Goal: Find specific page/section: Find specific page/section

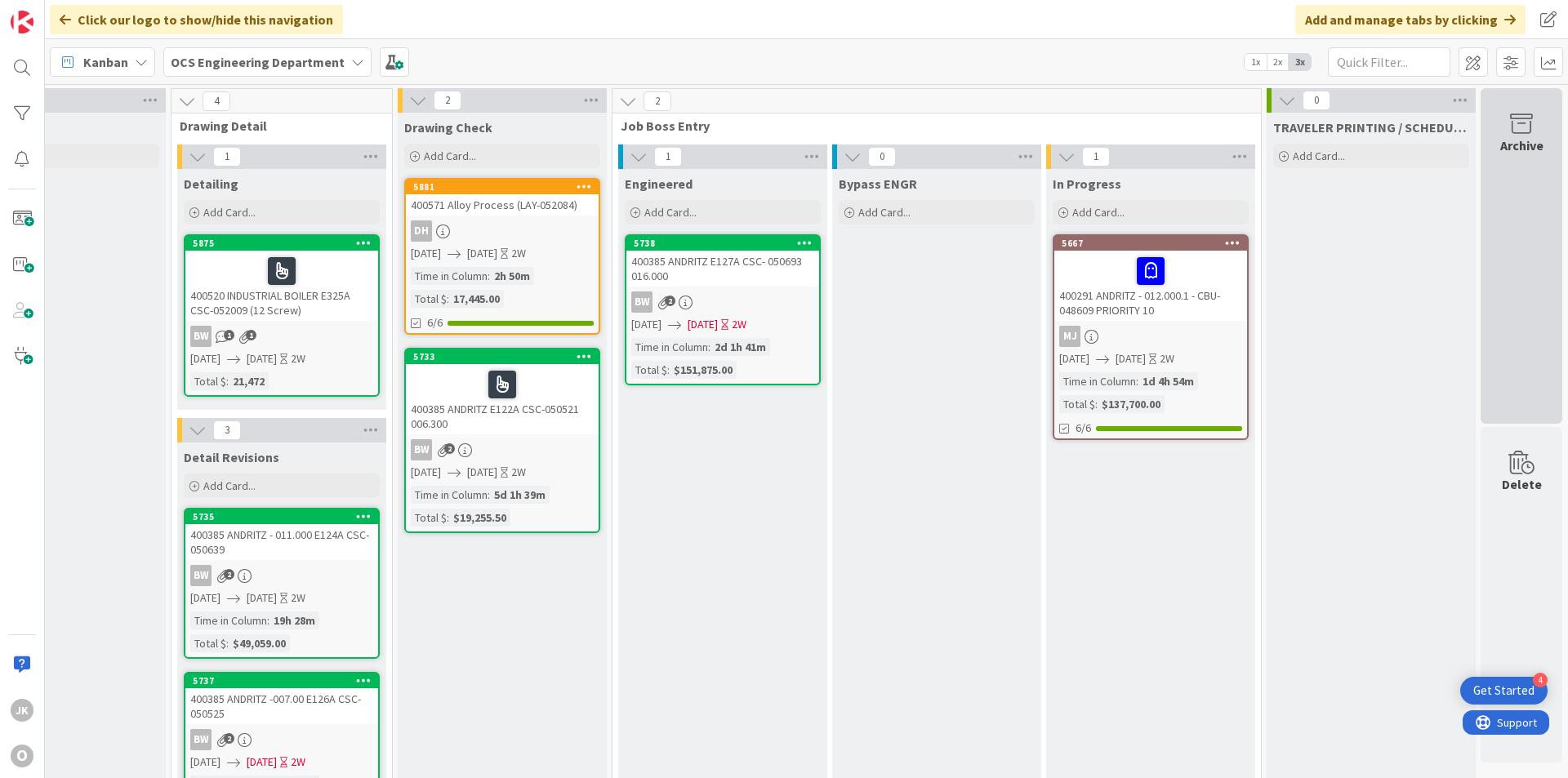
click at [1510, 203] on div "Archive" at bounding box center [1521, 256] width 82 height 336
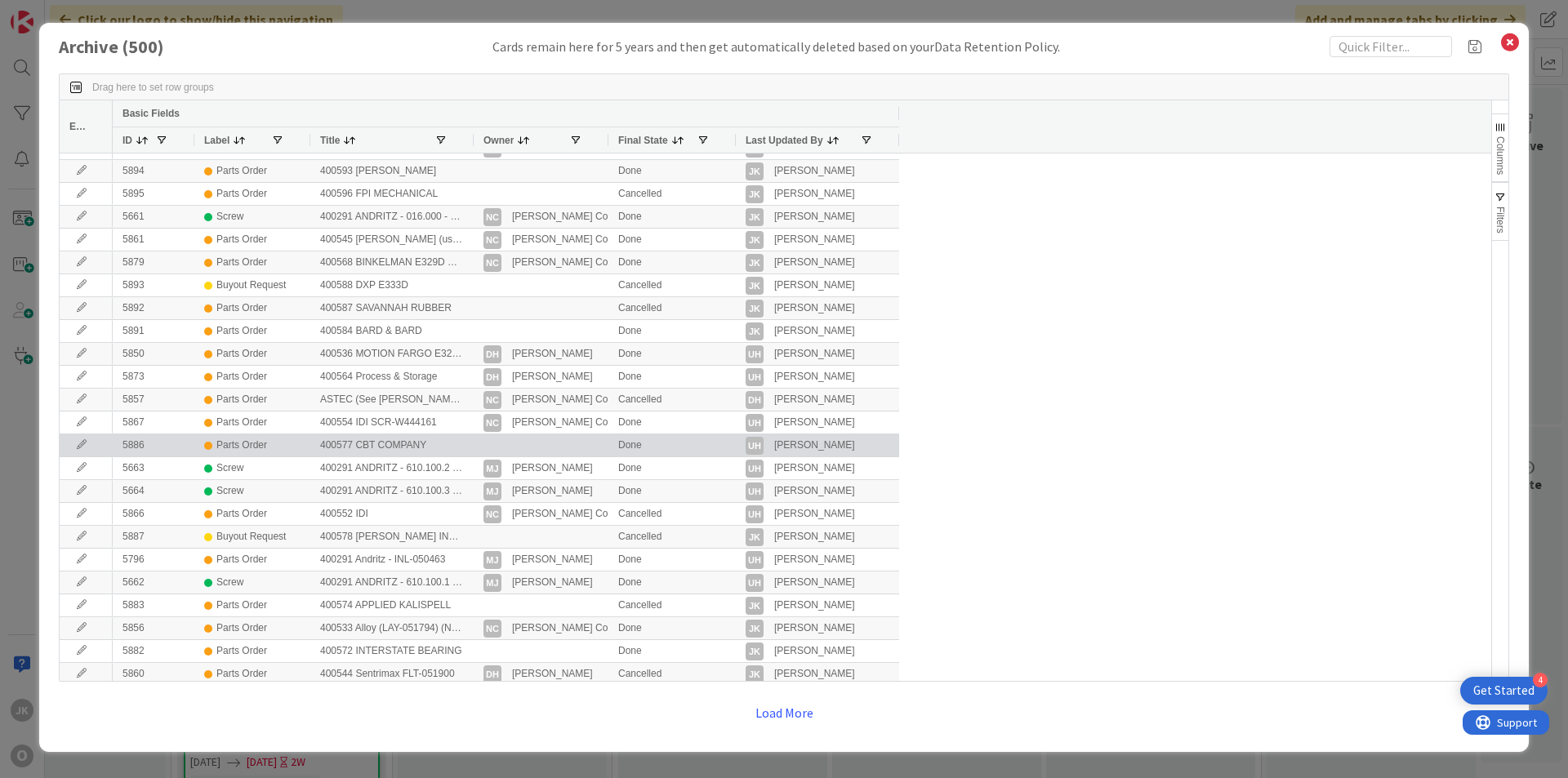
scroll to position [327, 0]
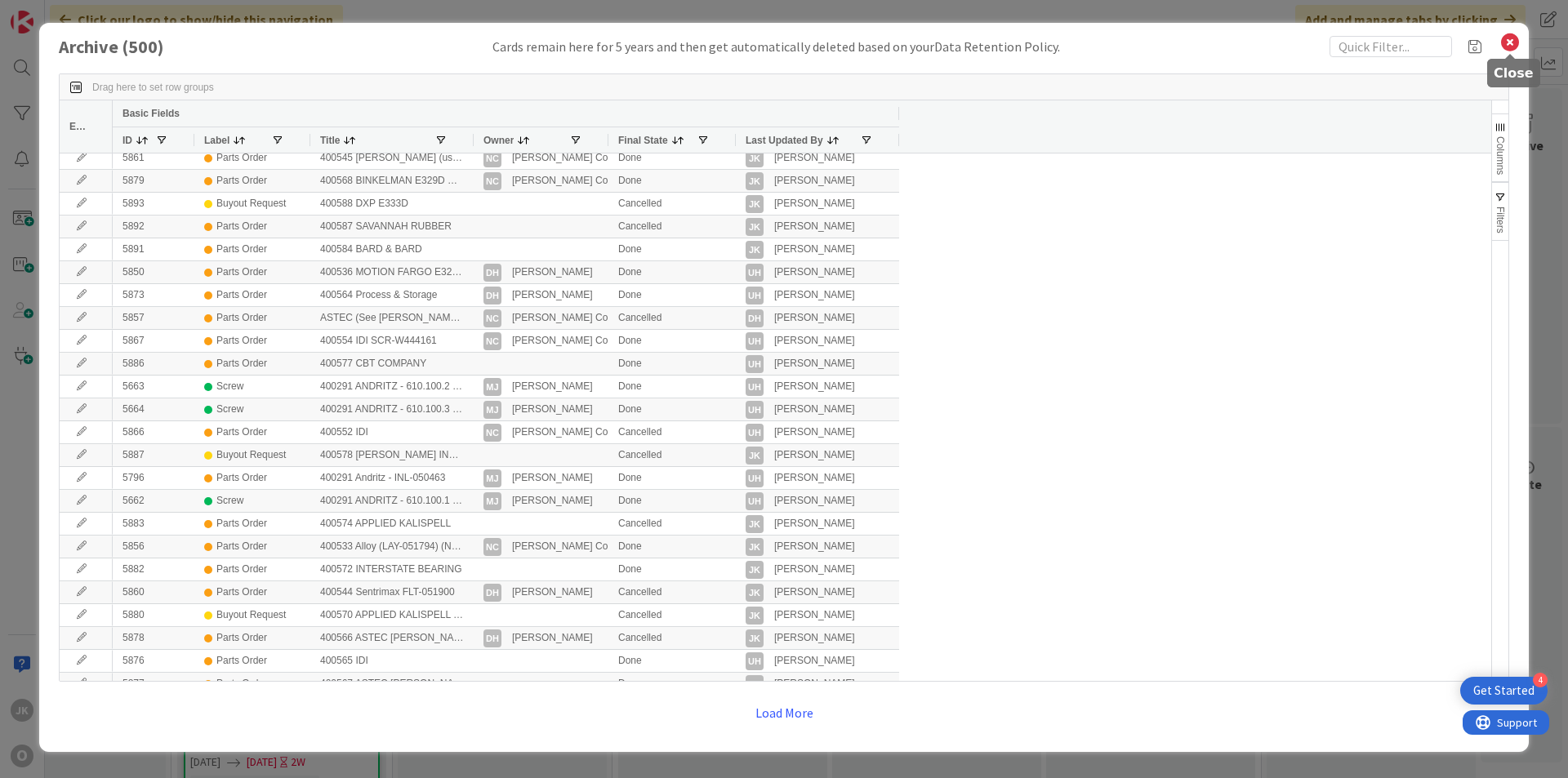
click at [1510, 41] on icon at bounding box center [1510, 43] width 21 height 23
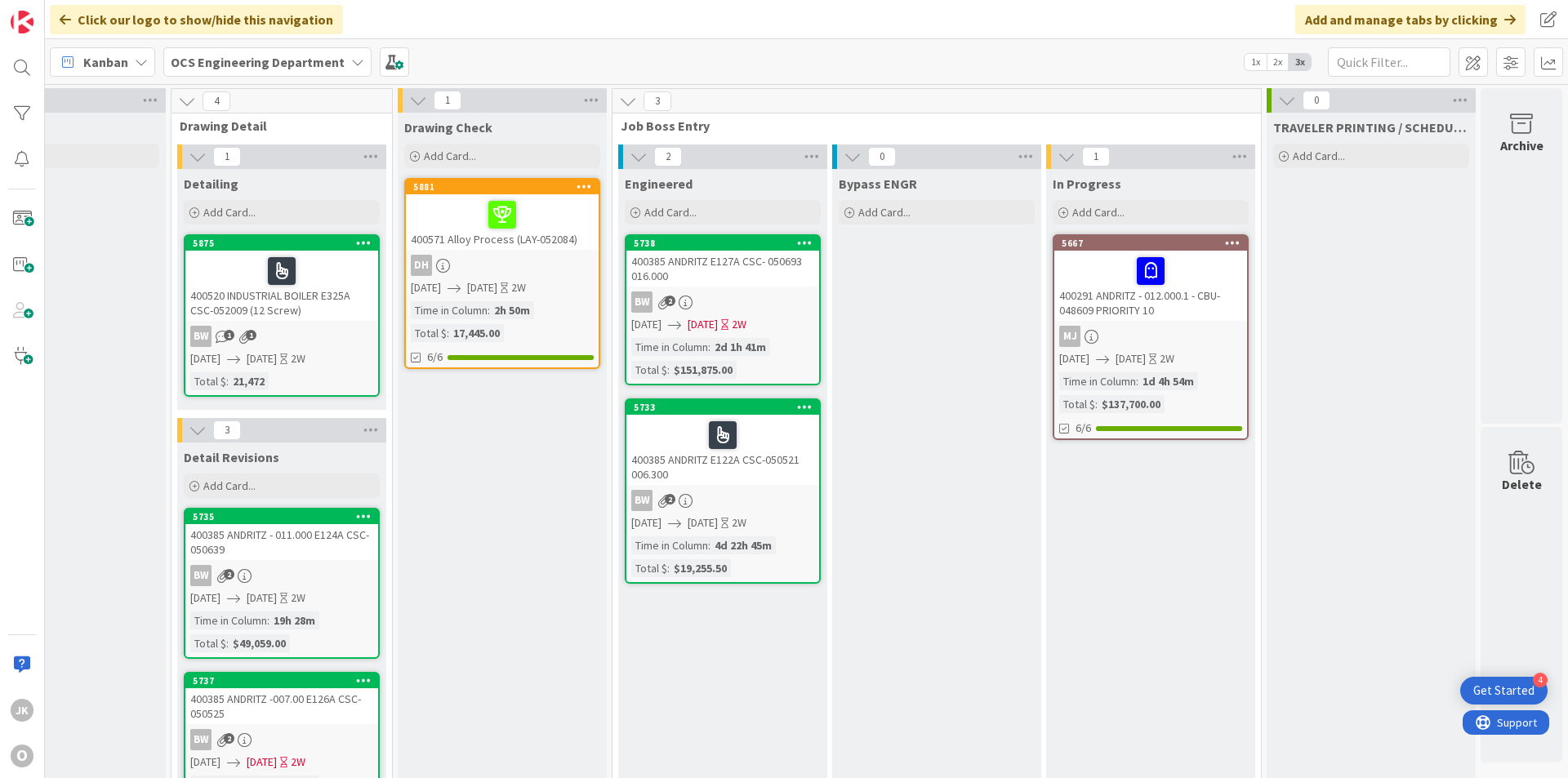
click at [641, 437] on div at bounding box center [722, 435] width 183 height 34
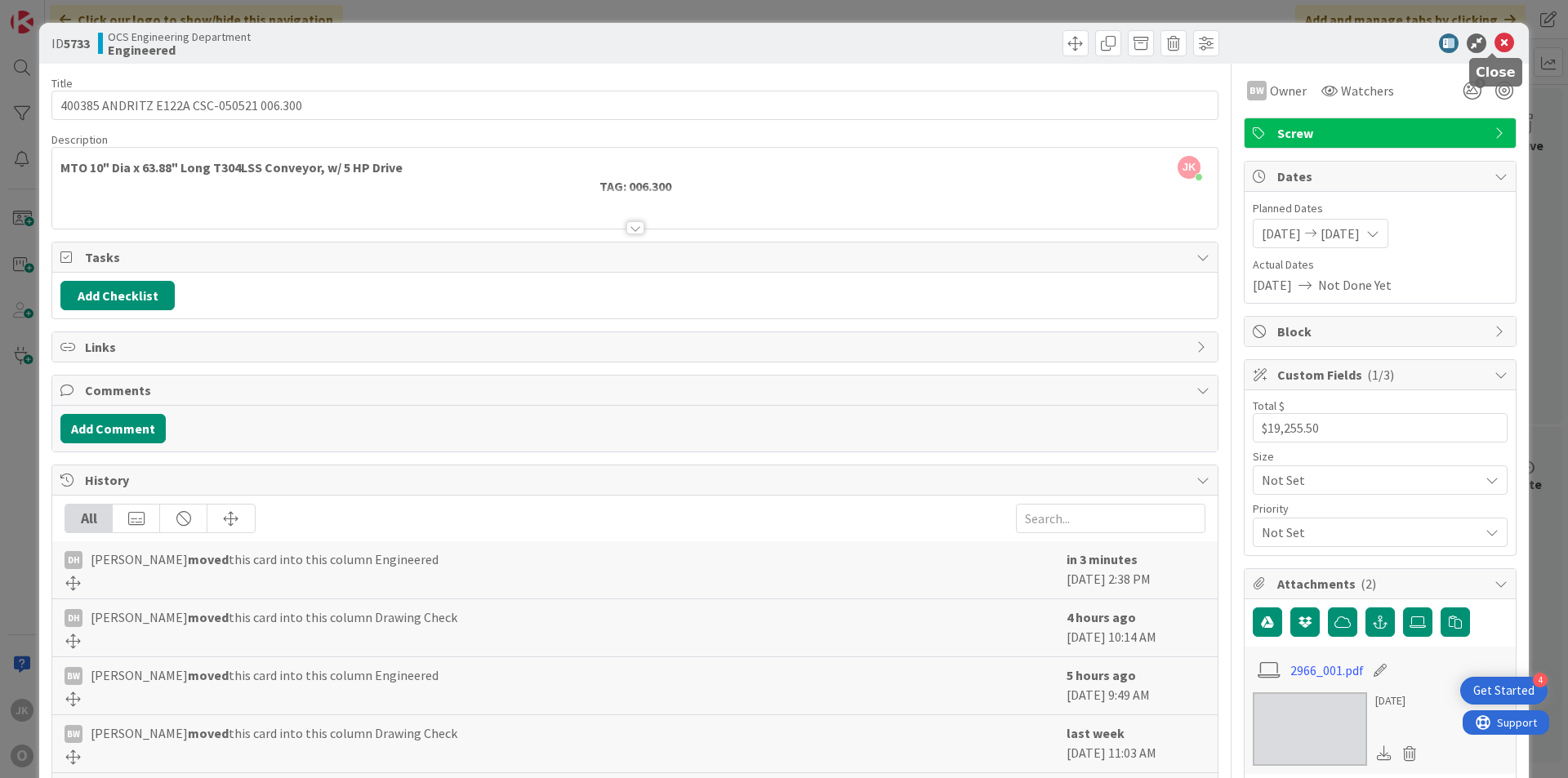
click at [1494, 43] on icon at bounding box center [1504, 43] width 20 height 20
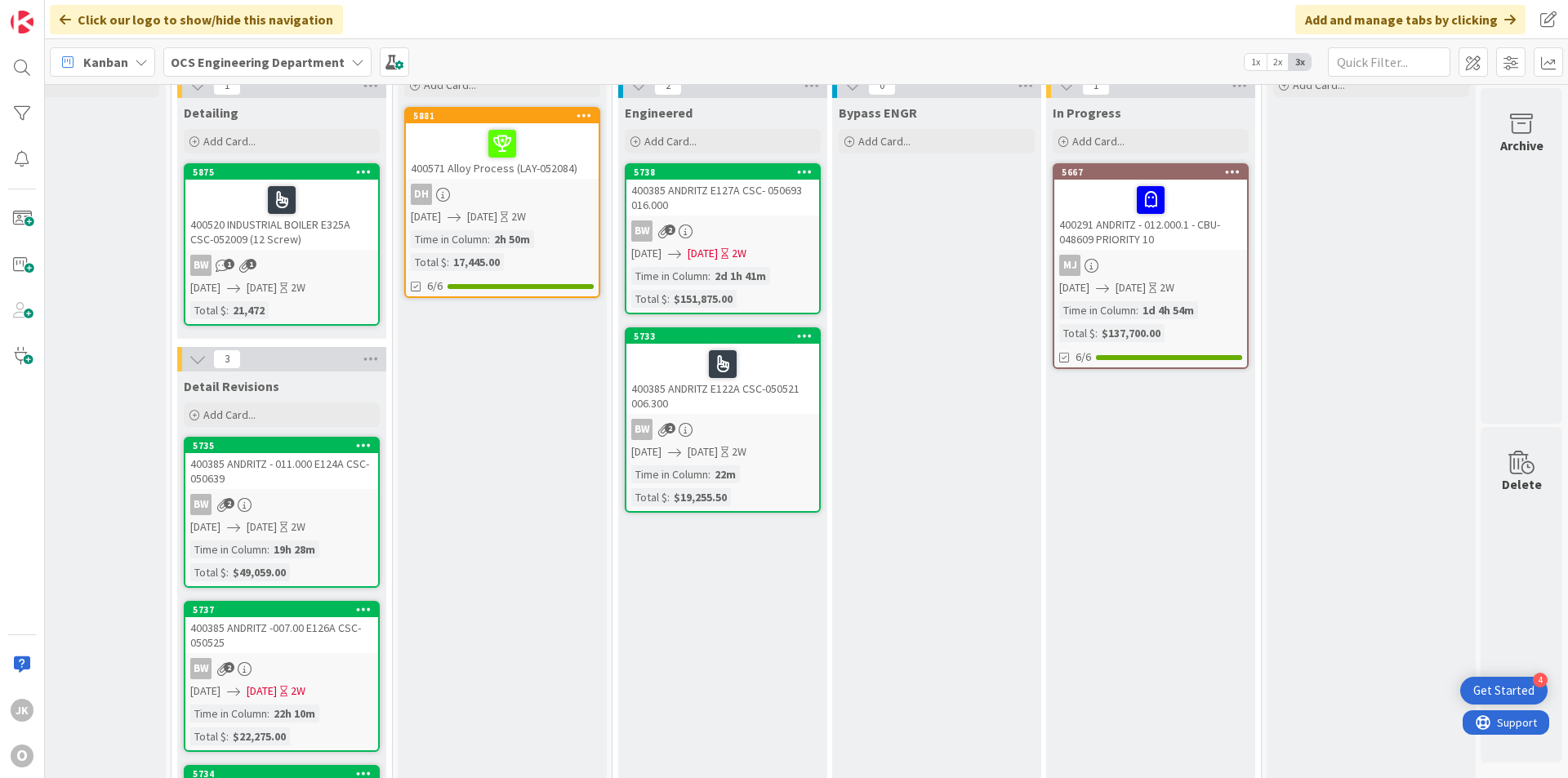
scroll to position [0, 1416]
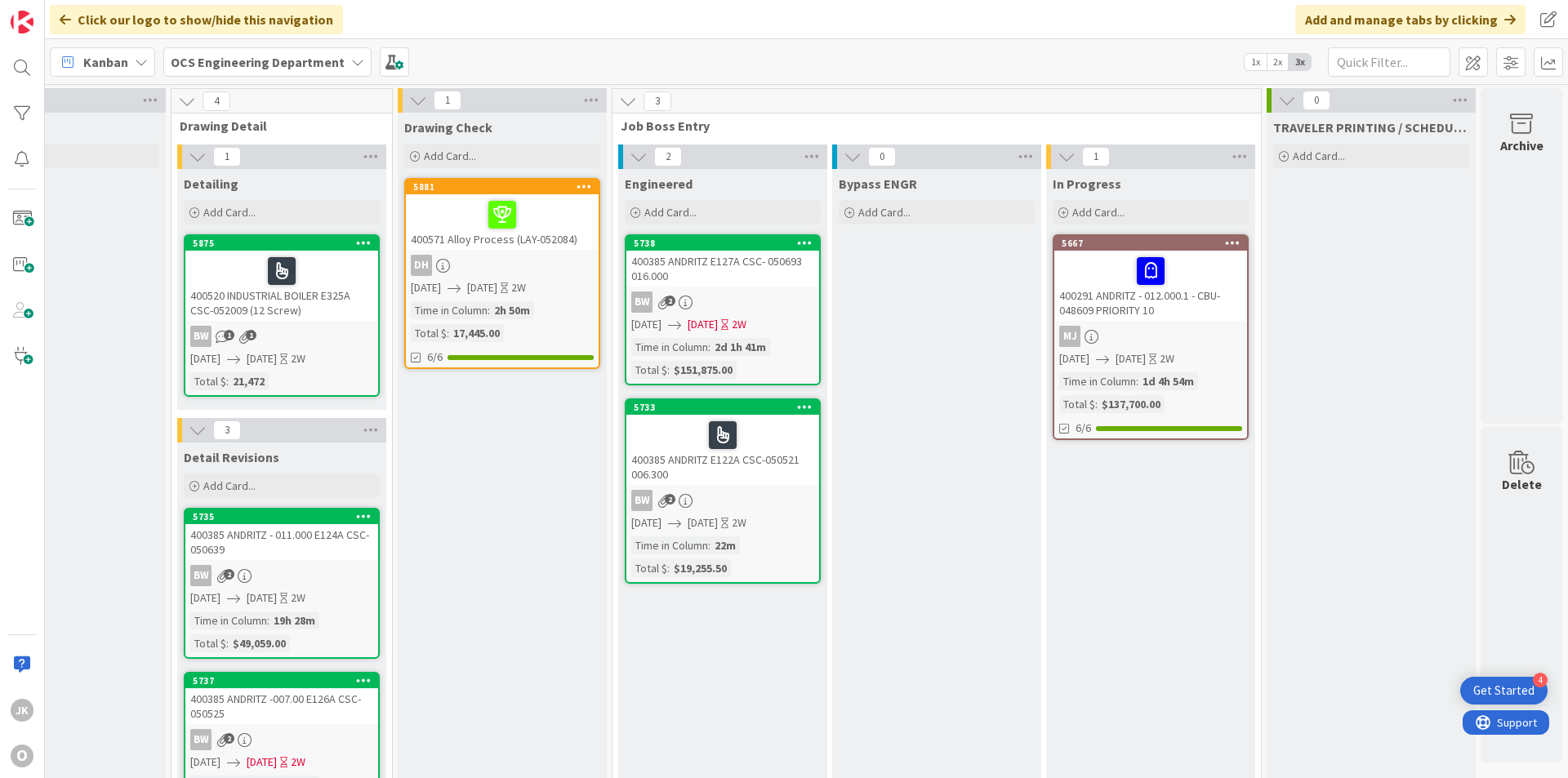
click at [762, 440] on div at bounding box center [722, 435] width 183 height 34
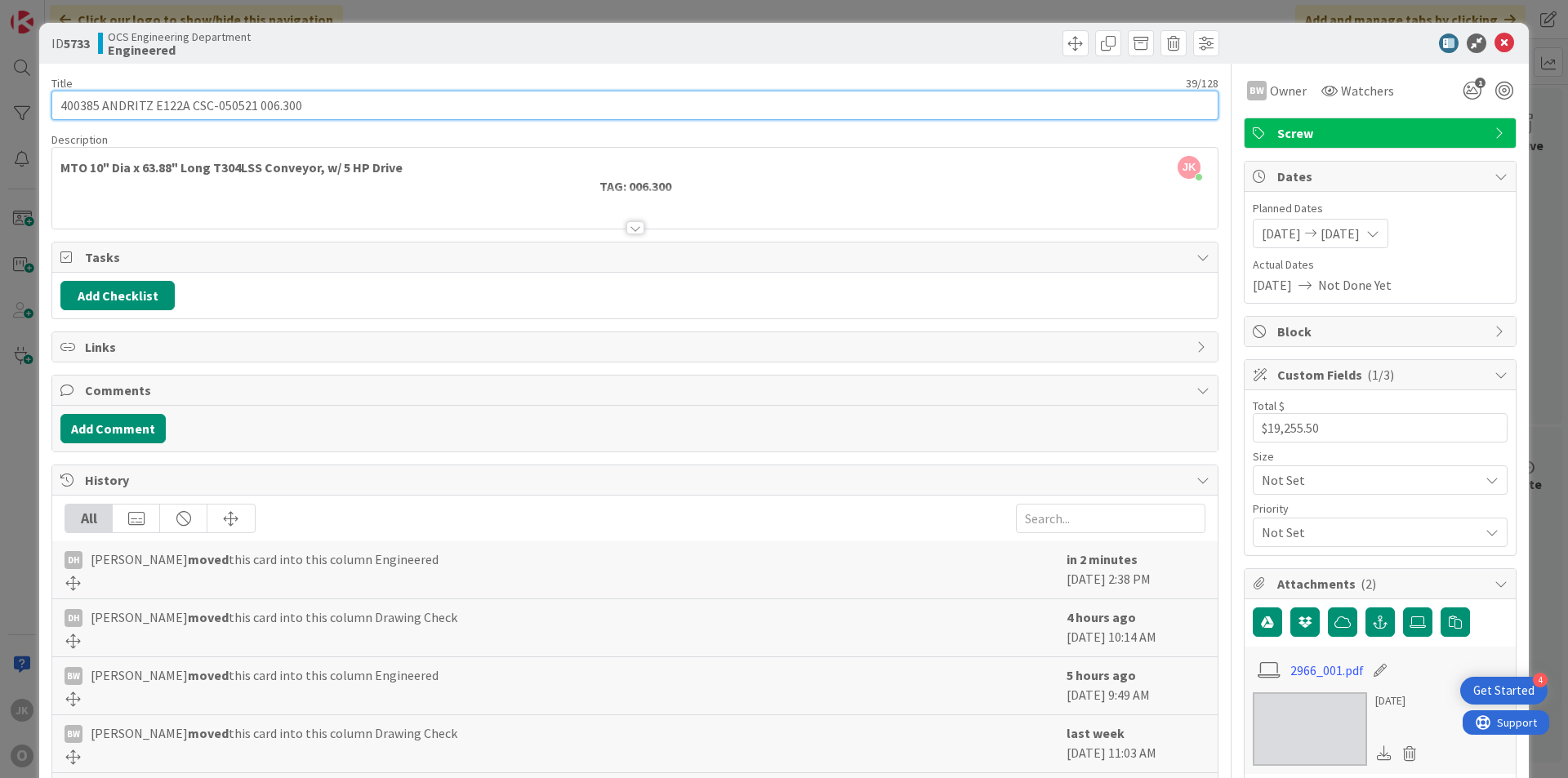
drag, startPoint x: 249, startPoint y: 103, endPoint x: 232, endPoint y: 103, distance: 17.0
click at [232, 103] on input "400385 ANDRITZ E122A CSC-050521 006.300" at bounding box center [635, 106] width 1167 height 29
drag, startPoint x: 254, startPoint y: 102, endPoint x: 191, endPoint y: 106, distance: 63.1
click at [191, 106] on input "400385 ANDRITZ E122A CSC-050521 006.300" at bounding box center [635, 106] width 1167 height 29
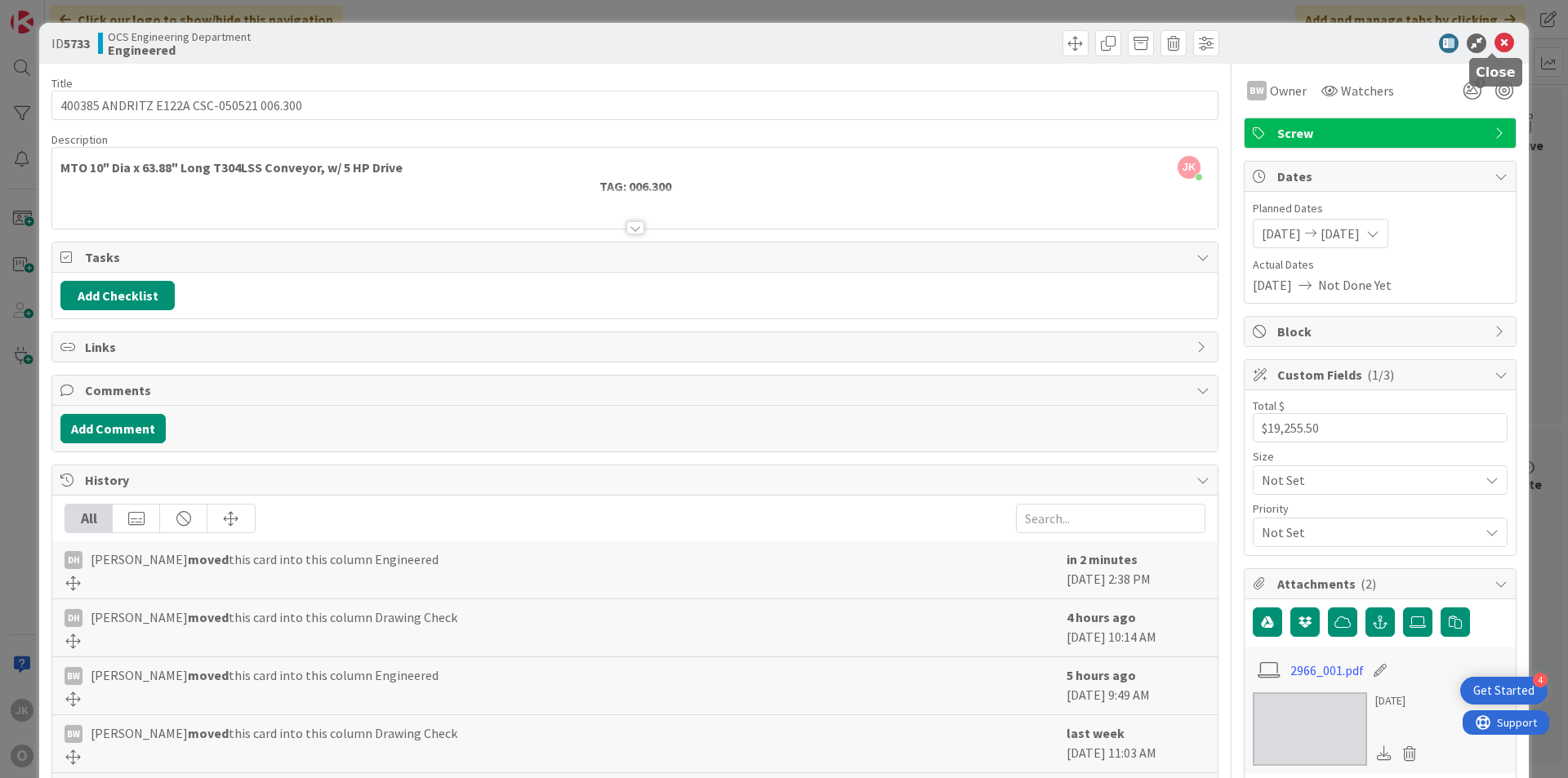
click at [1496, 40] on icon at bounding box center [1504, 43] width 20 height 20
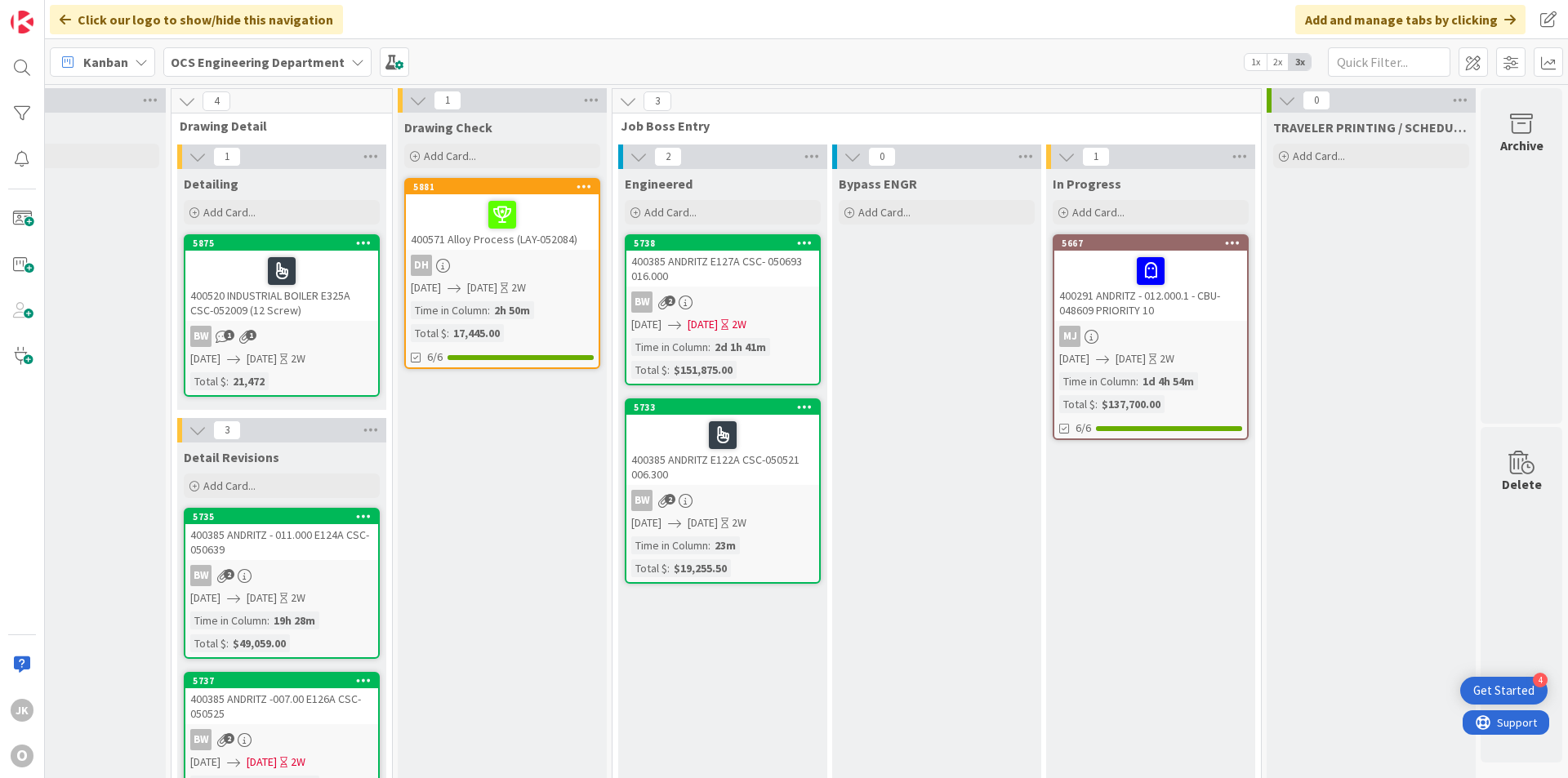
click at [695, 282] on div "400385 ANDRITZ E127A CSC- 050693 016.000" at bounding box center [722, 269] width 193 height 36
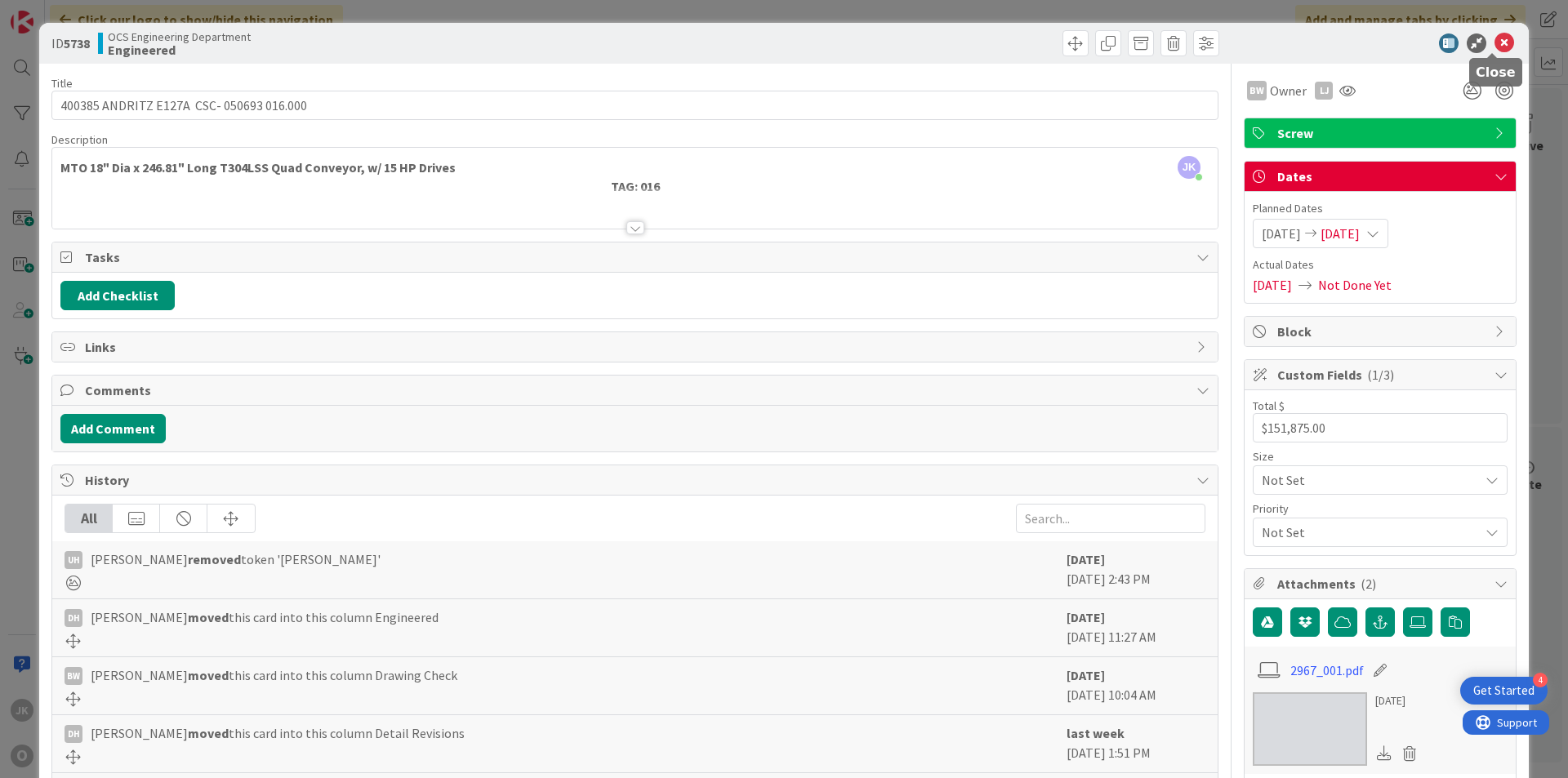
click at [1495, 43] on icon at bounding box center [1504, 43] width 20 height 20
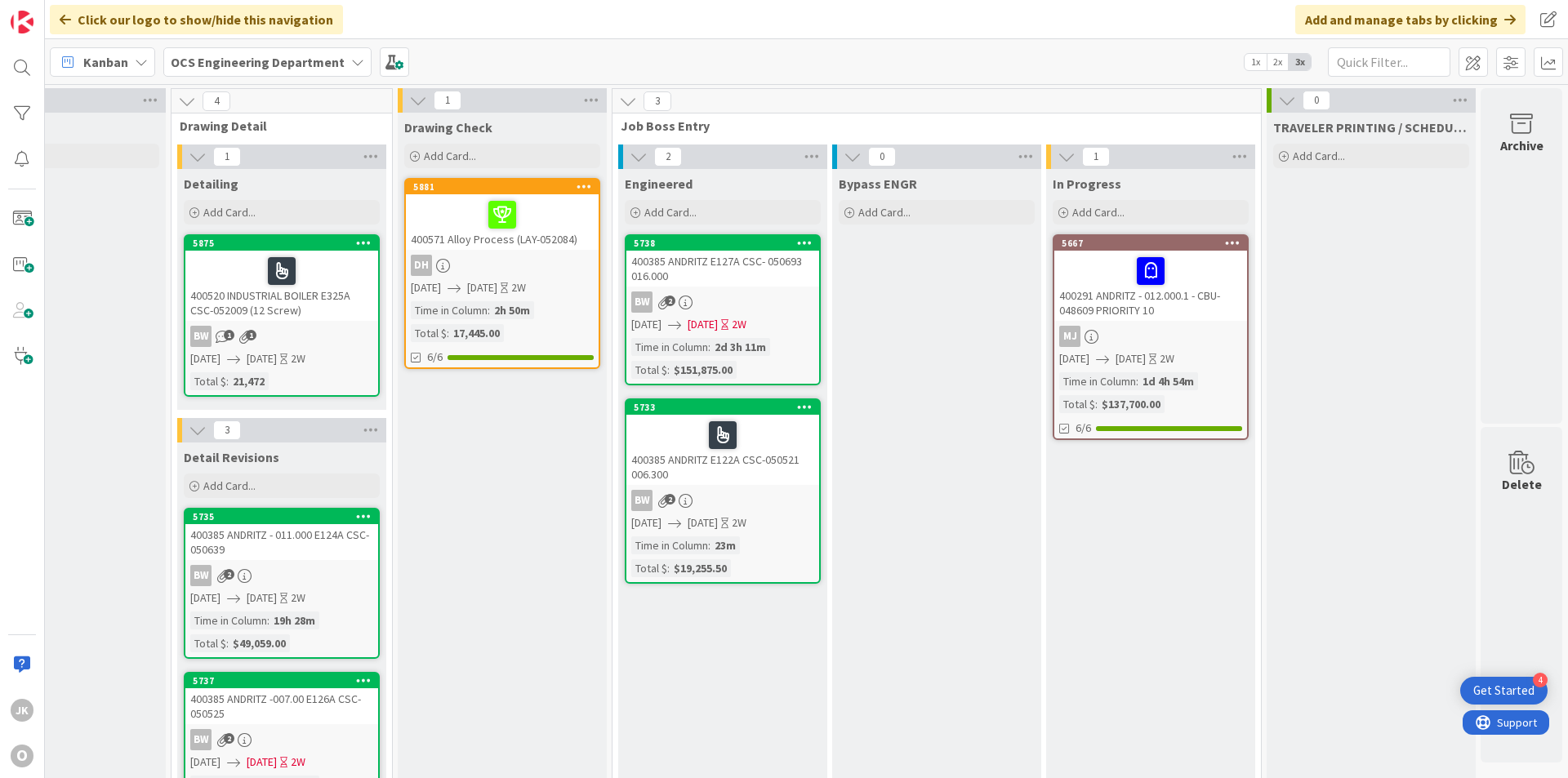
click at [725, 260] on div "400385 ANDRITZ E127A CSC- 050693 016.000" at bounding box center [722, 269] width 193 height 36
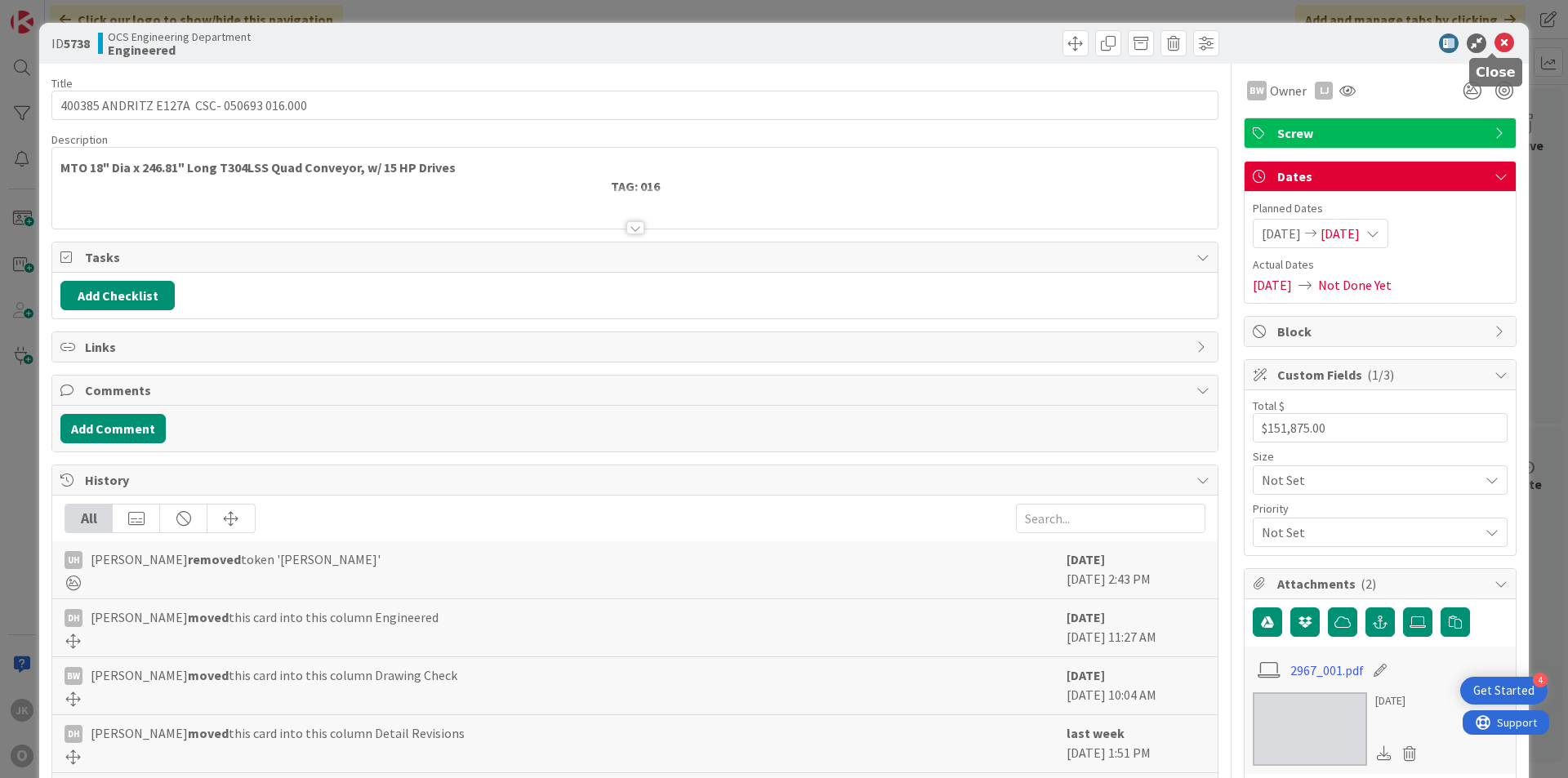
click at [1494, 45] on icon at bounding box center [1504, 43] width 20 height 20
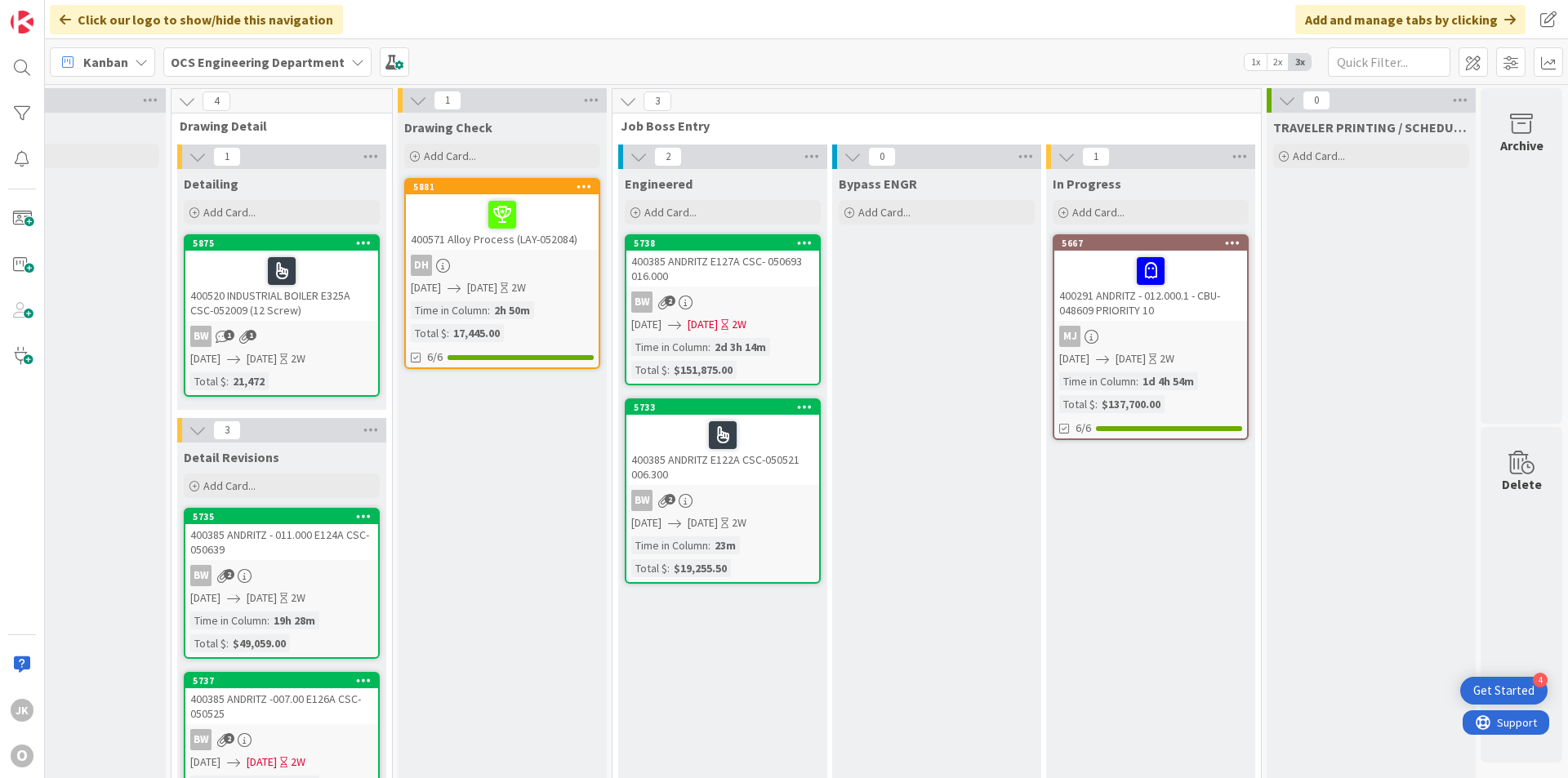
click at [746, 289] on link "5738 400385 ANDRITZ E127A CSC- 050693 016.000 BW 2 [DATE] [DATE] 2W Time in [GE…" at bounding box center [722, 310] width 196 height 151
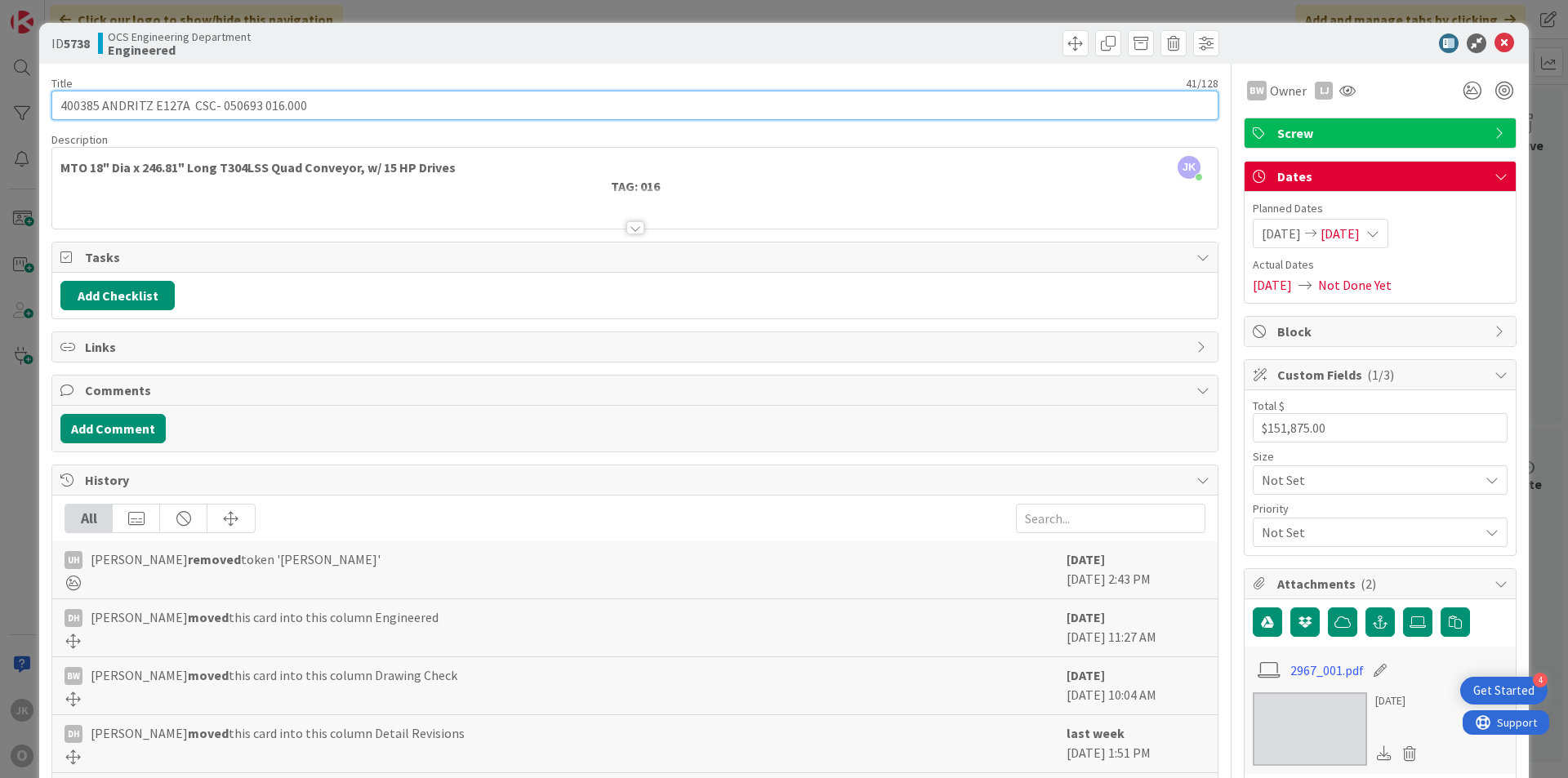
drag, startPoint x: 256, startPoint y: 104, endPoint x: 193, endPoint y: 106, distance: 63.0
click at [193, 106] on input "400385 ANDRITZ E127A CSC- 050693 016.000" at bounding box center [635, 106] width 1167 height 29
click at [1067, 111] on input "400385 ANDRITZ E127A CSC- 050693 016.000" at bounding box center [635, 106] width 1167 height 29
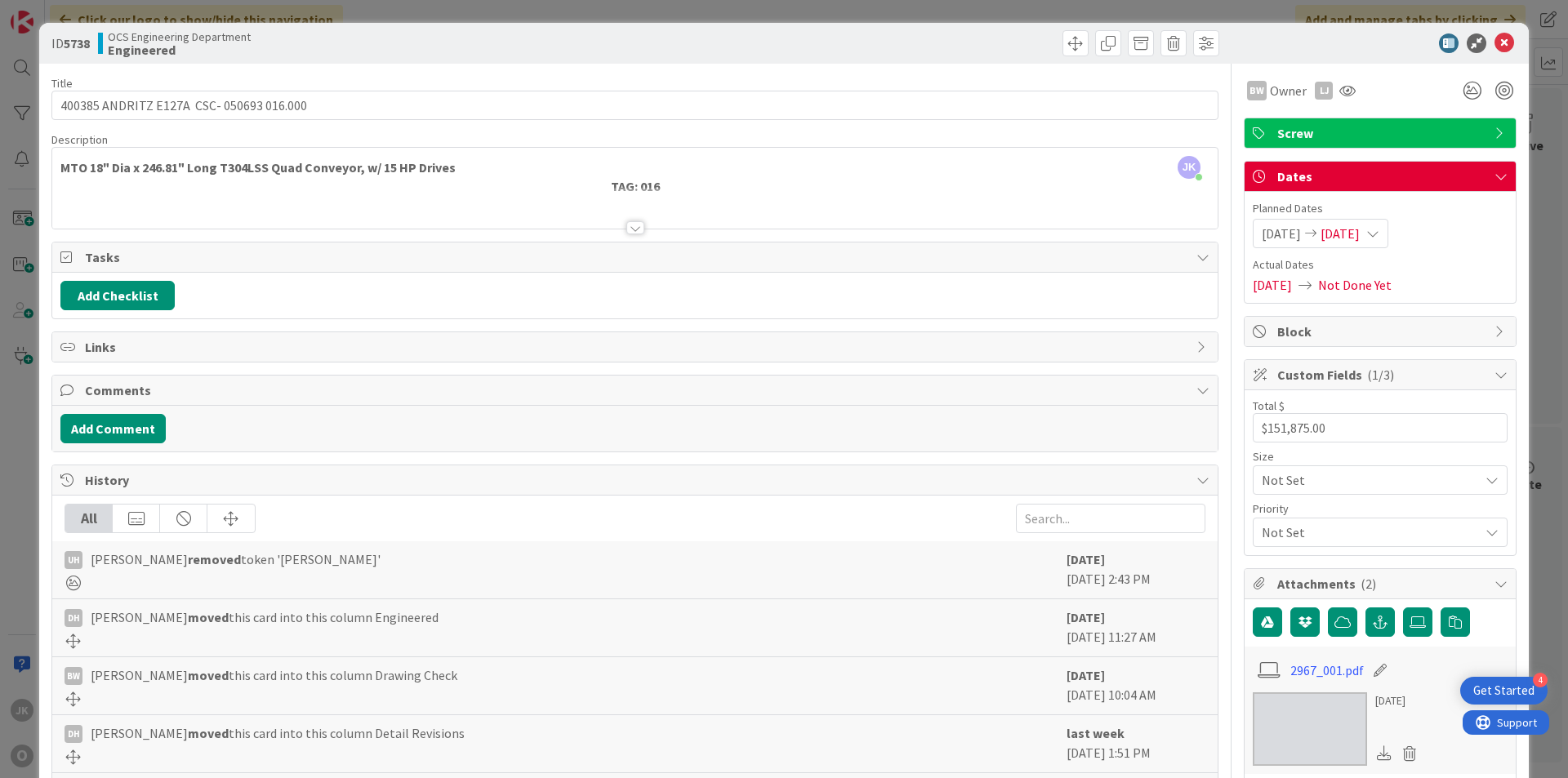
click at [902, 179] on div "[PERSON_NAME] just joined MTO 18" Dia x 246.81" Long T304LSS Quad Conveyor, w/ …" at bounding box center [635, 188] width 1165 height 81
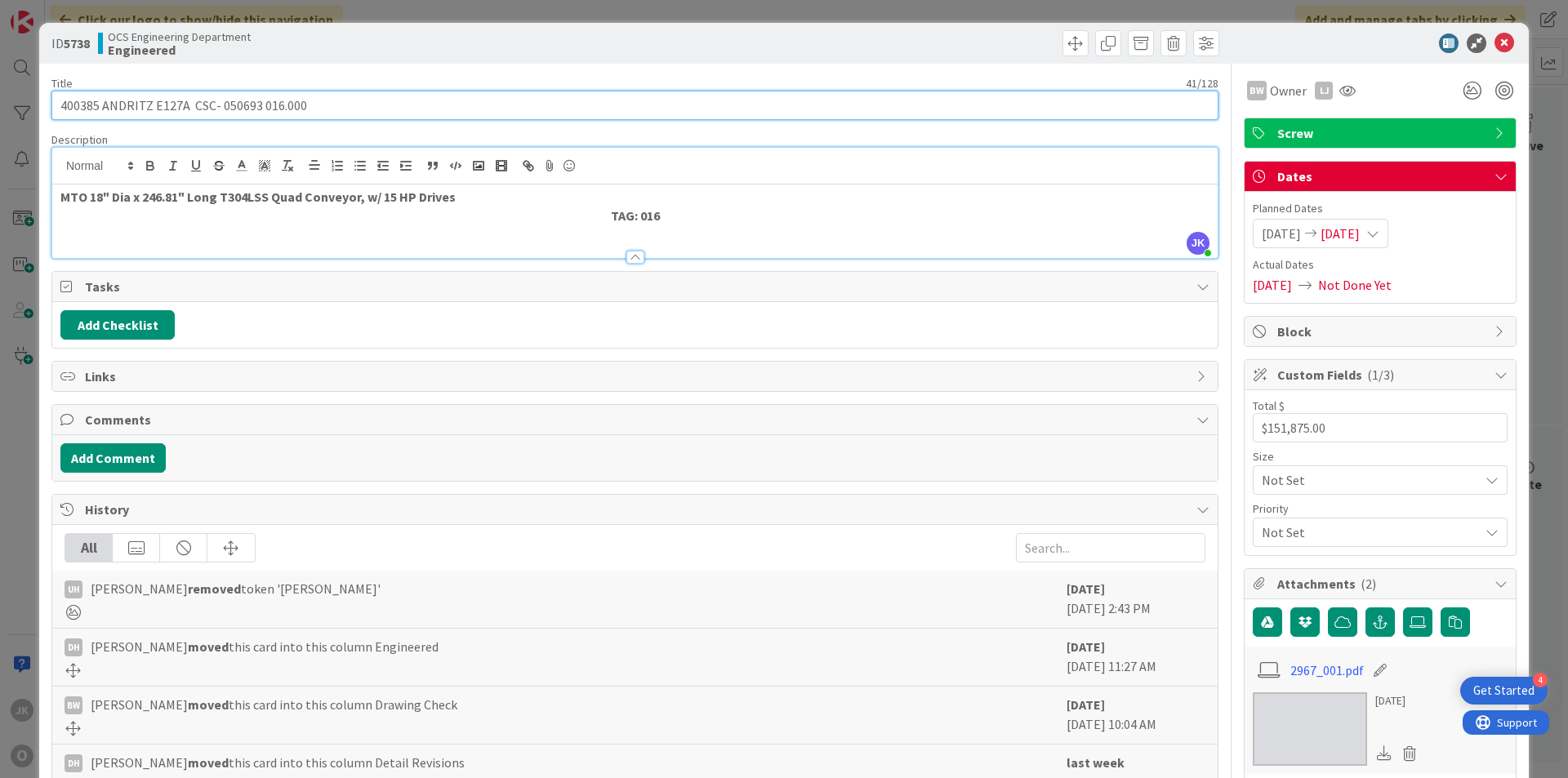
click at [764, 110] on input "400385 ANDRITZ E127A CSC- 050693 016.000" at bounding box center [635, 106] width 1167 height 29
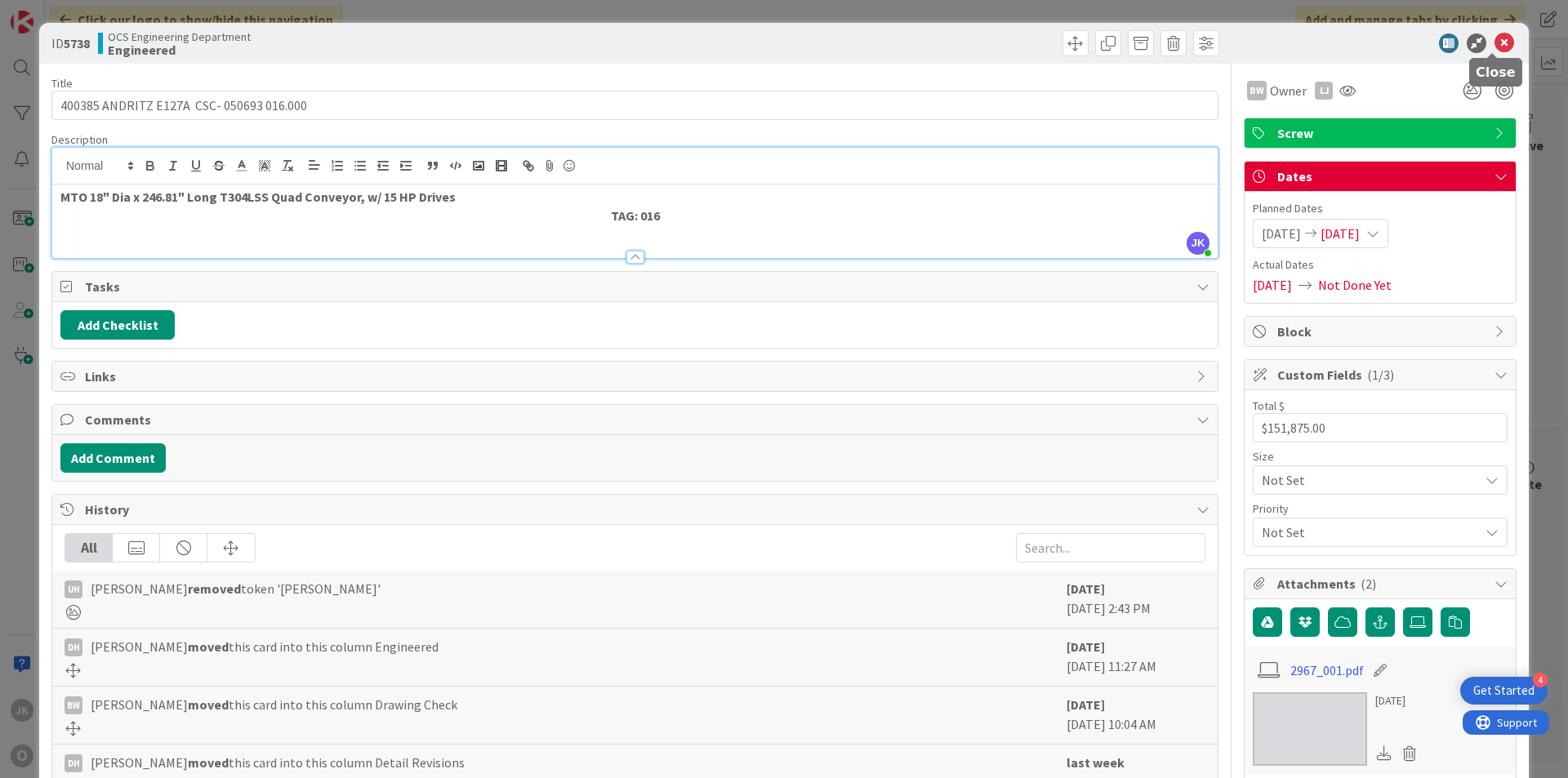
click at [1494, 40] on icon at bounding box center [1504, 43] width 20 height 20
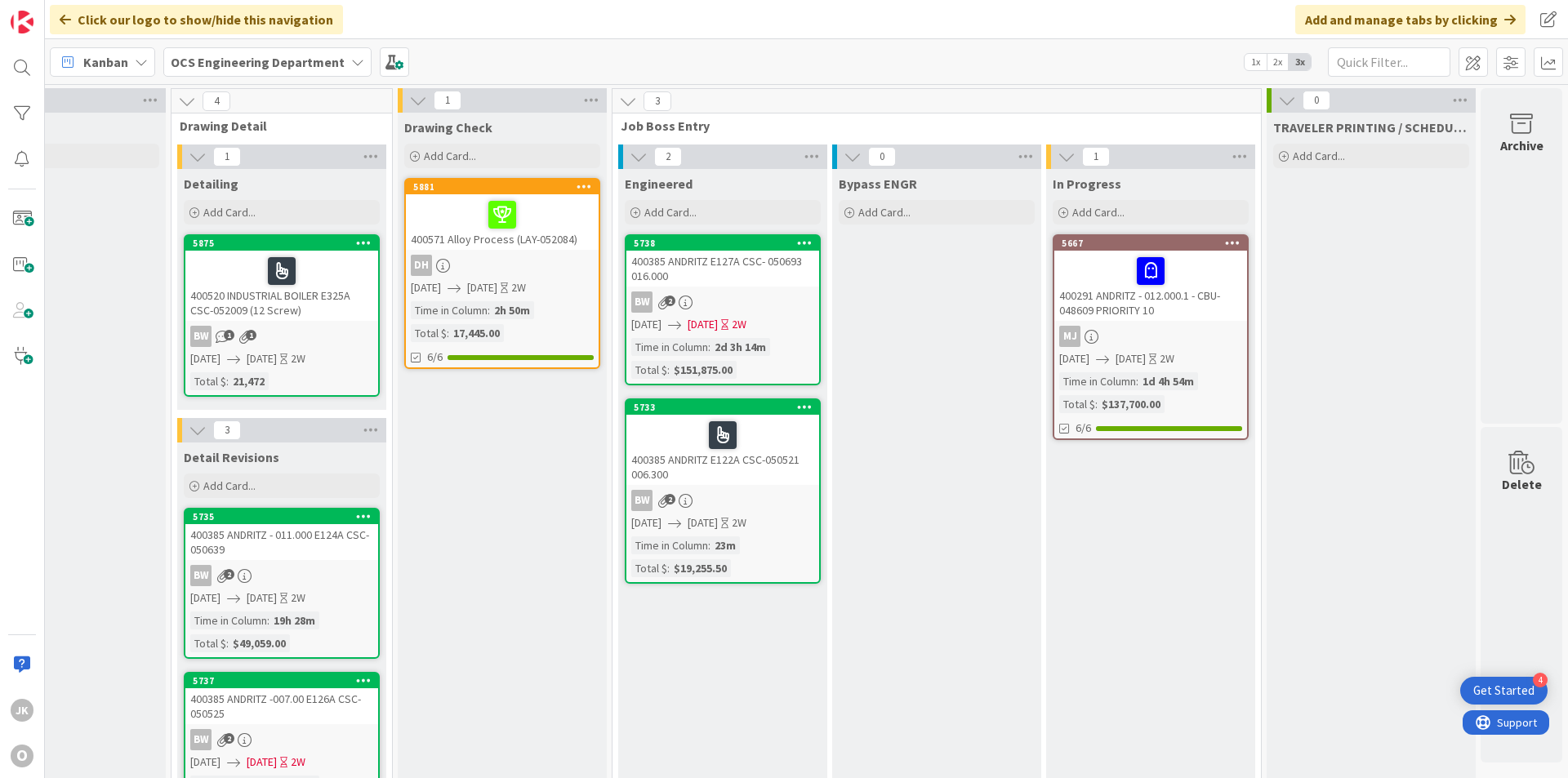
click at [750, 432] on div at bounding box center [722, 435] width 183 height 34
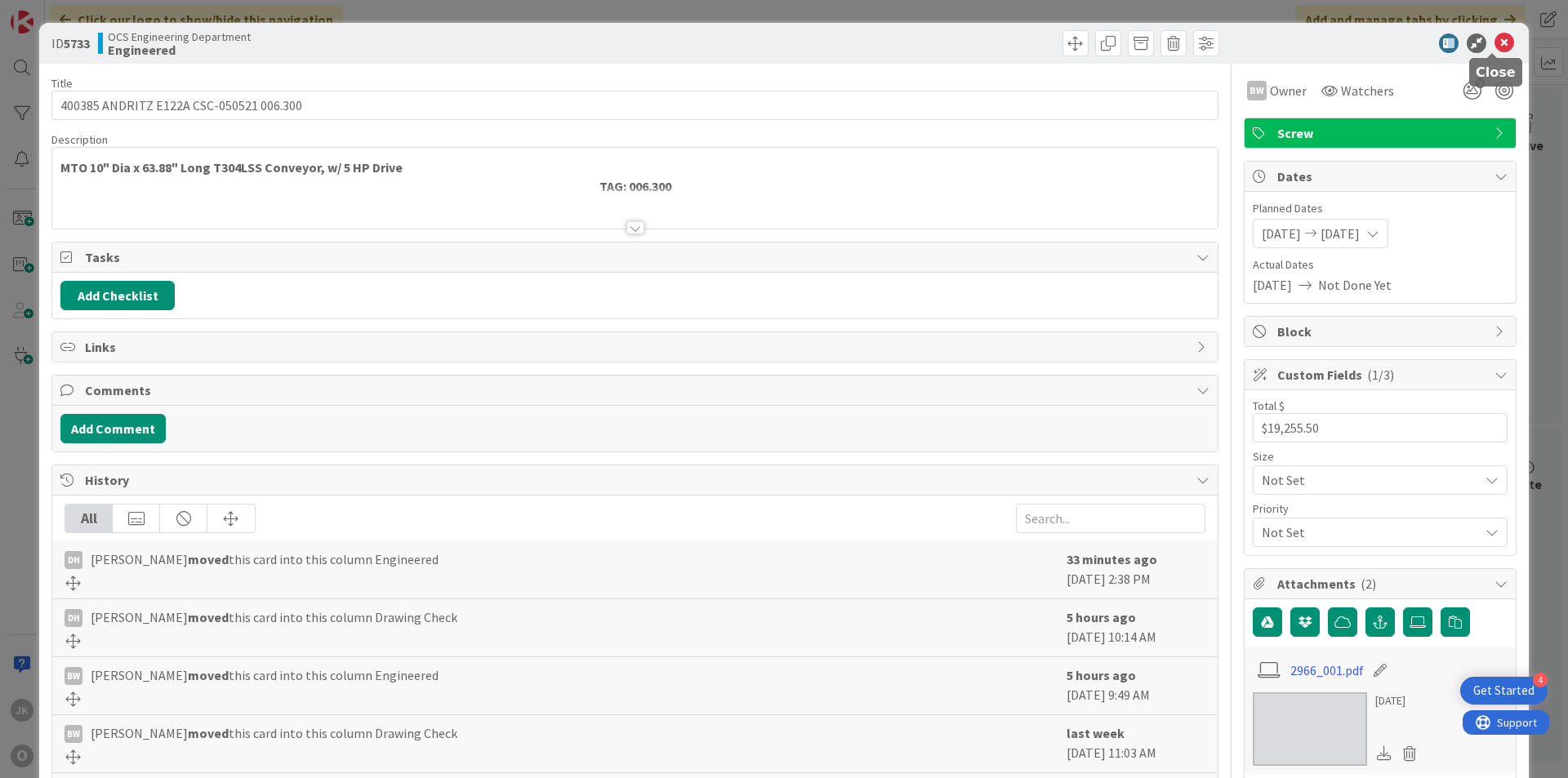
click at [1494, 43] on icon at bounding box center [1504, 43] width 20 height 20
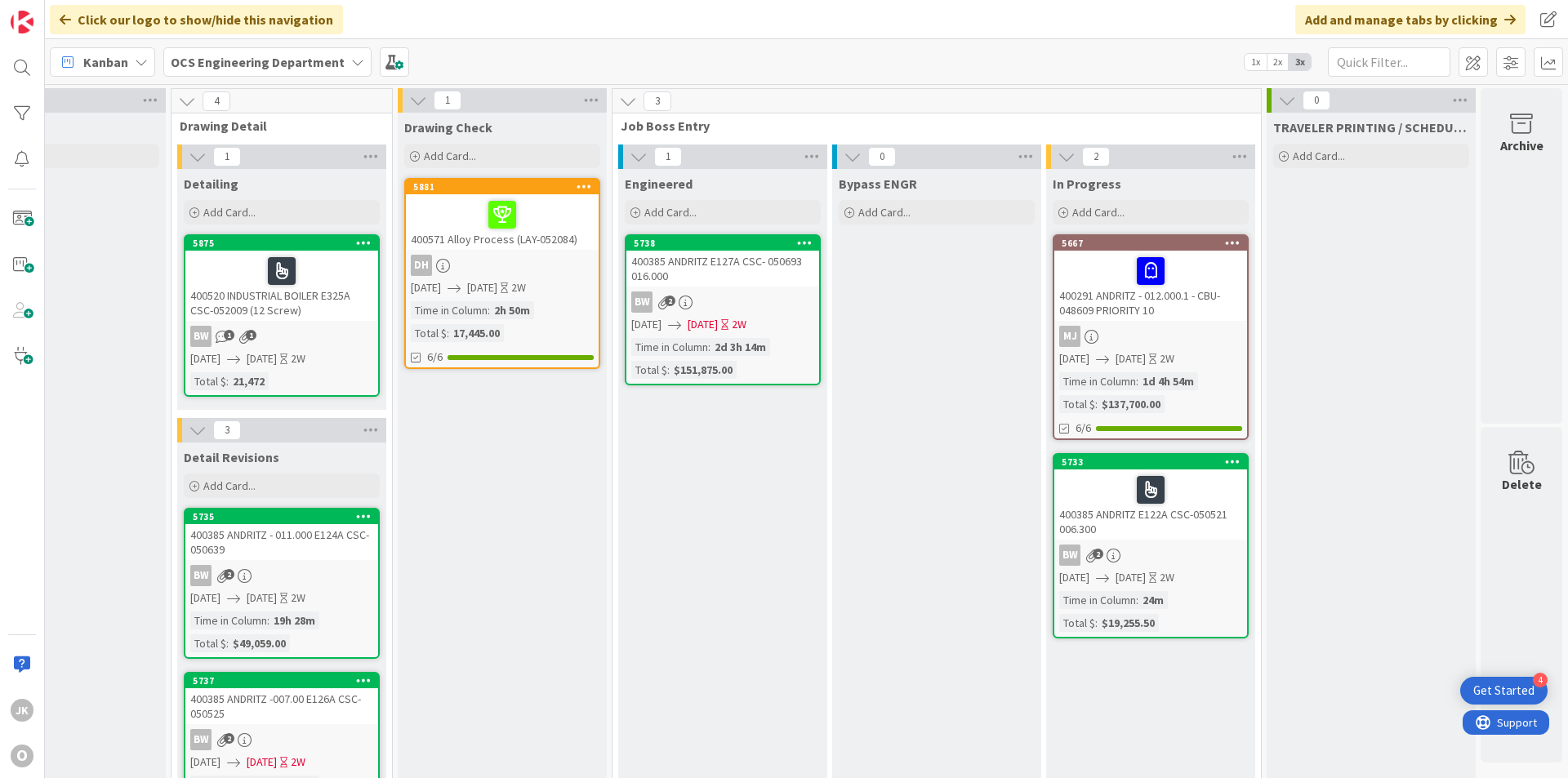
click at [1184, 473] on div at bounding box center [1150, 490] width 183 height 34
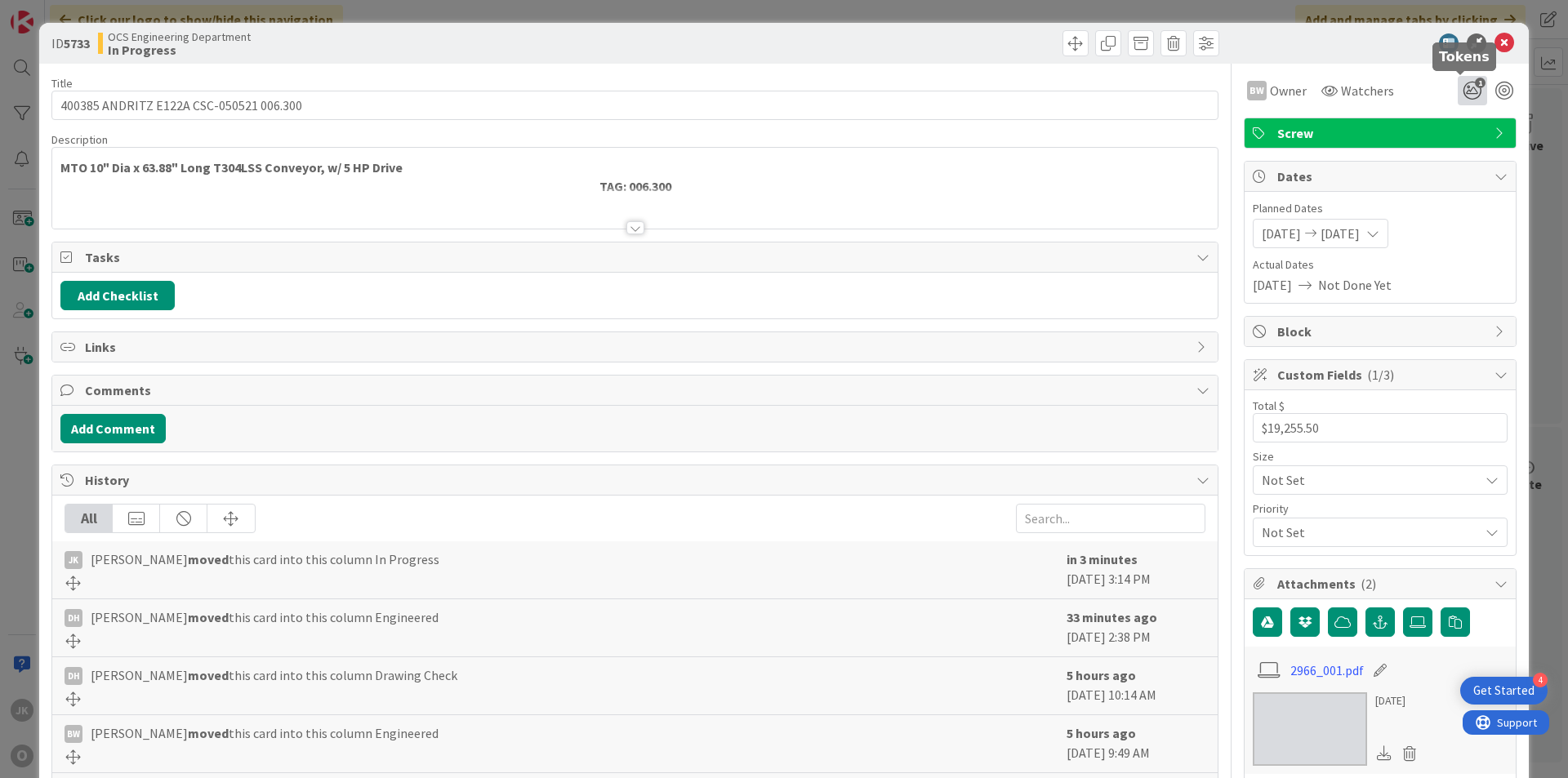
click at [1461, 84] on icon "1" at bounding box center [1472, 91] width 29 height 29
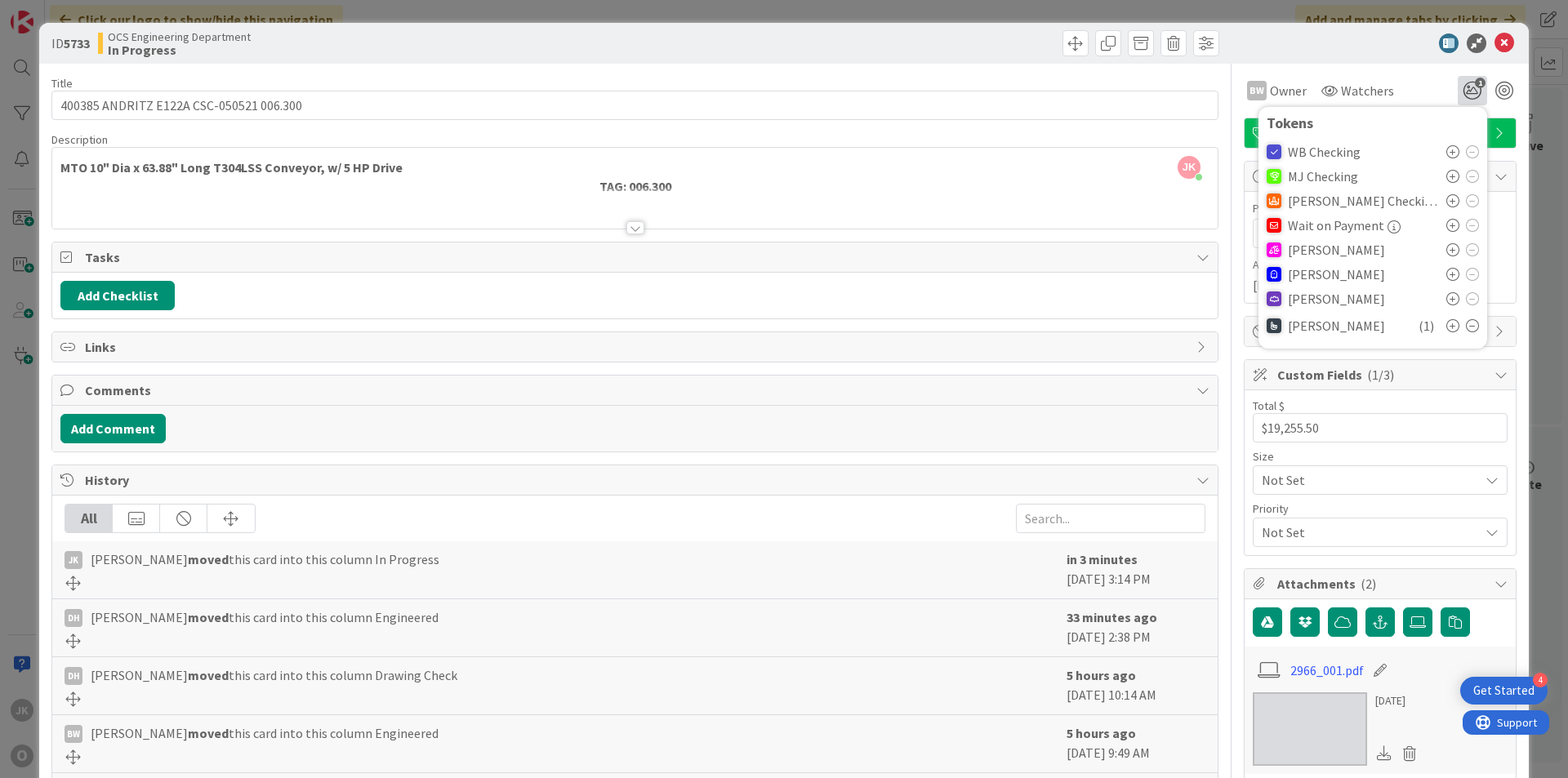
click at [1446, 252] on icon at bounding box center [1452, 250] width 13 height 13
click at [1494, 38] on icon at bounding box center [1504, 43] width 20 height 20
